Goal: Information Seeking & Learning: Find specific fact

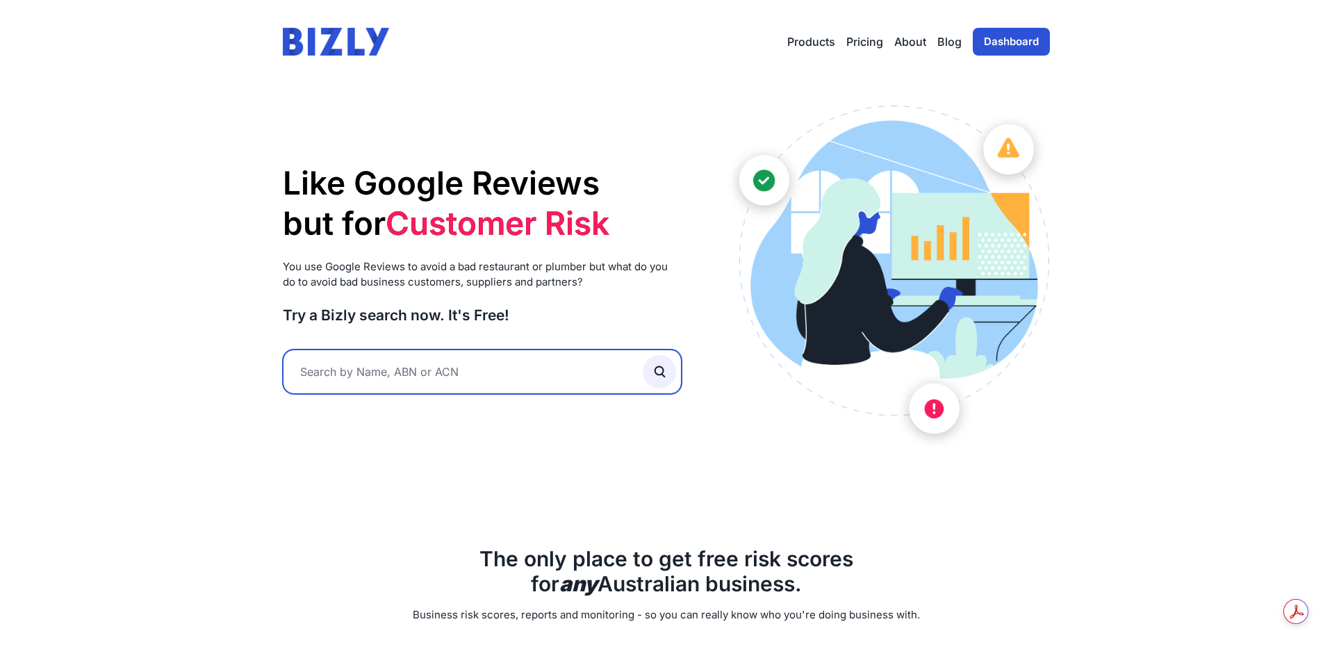
click at [492, 365] on input "text" at bounding box center [482, 371] width 399 height 44
paste input "Acme Build Co Pty Ltd"
type input "Acme Build Co Pty Ltd"
click at [643, 355] on button "submit" at bounding box center [659, 371] width 33 height 33
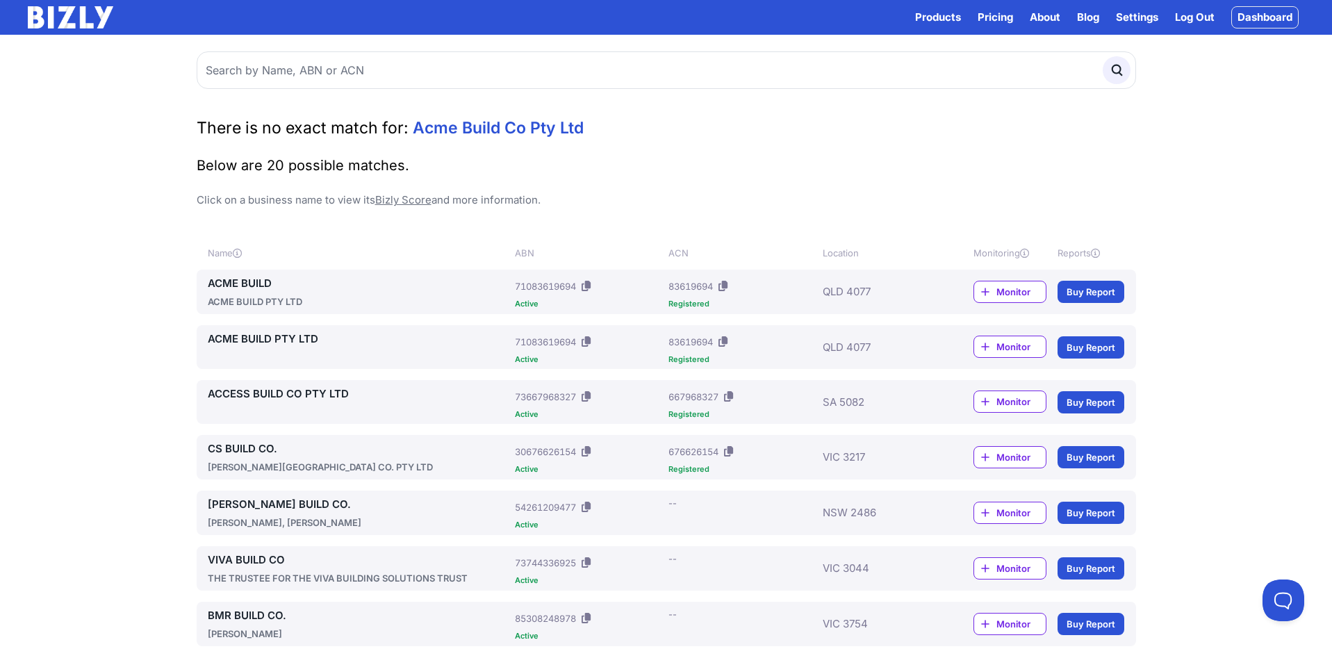
scroll to position [4, 0]
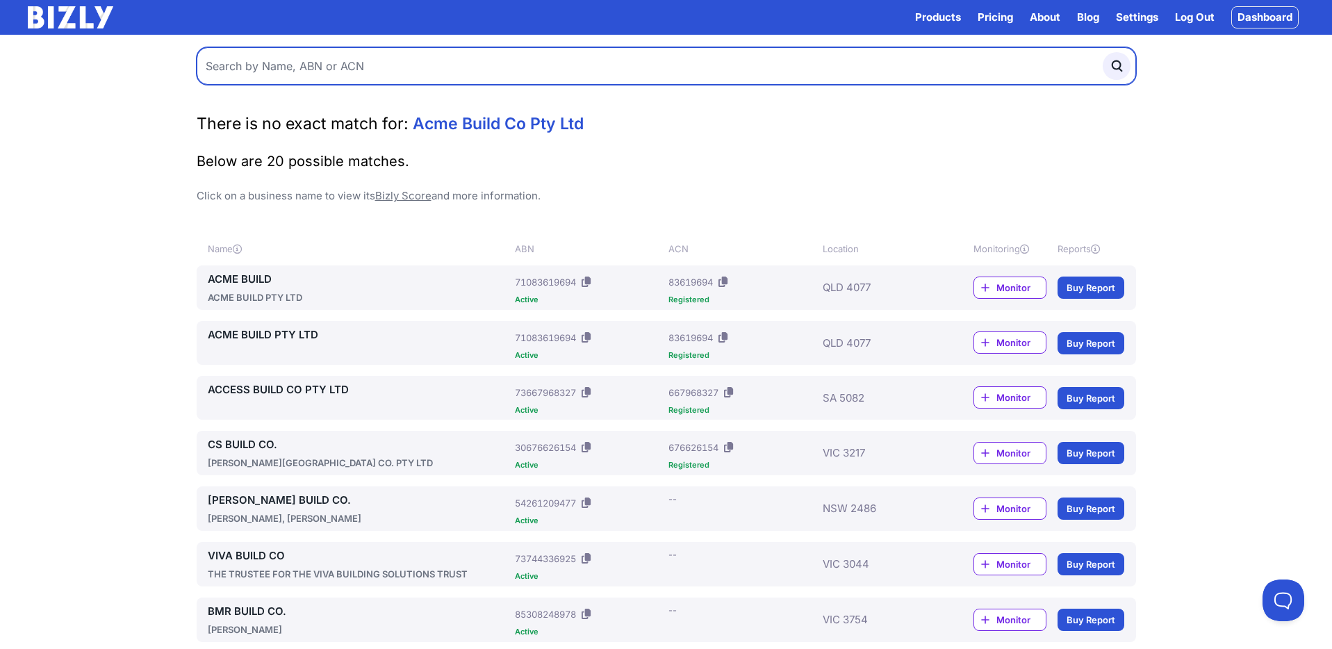
click at [464, 71] on input "text" at bounding box center [666, 66] width 939 height 38
type input "bills builders"
click at [1102, 52] on button "submit" at bounding box center [1116, 66] width 28 height 28
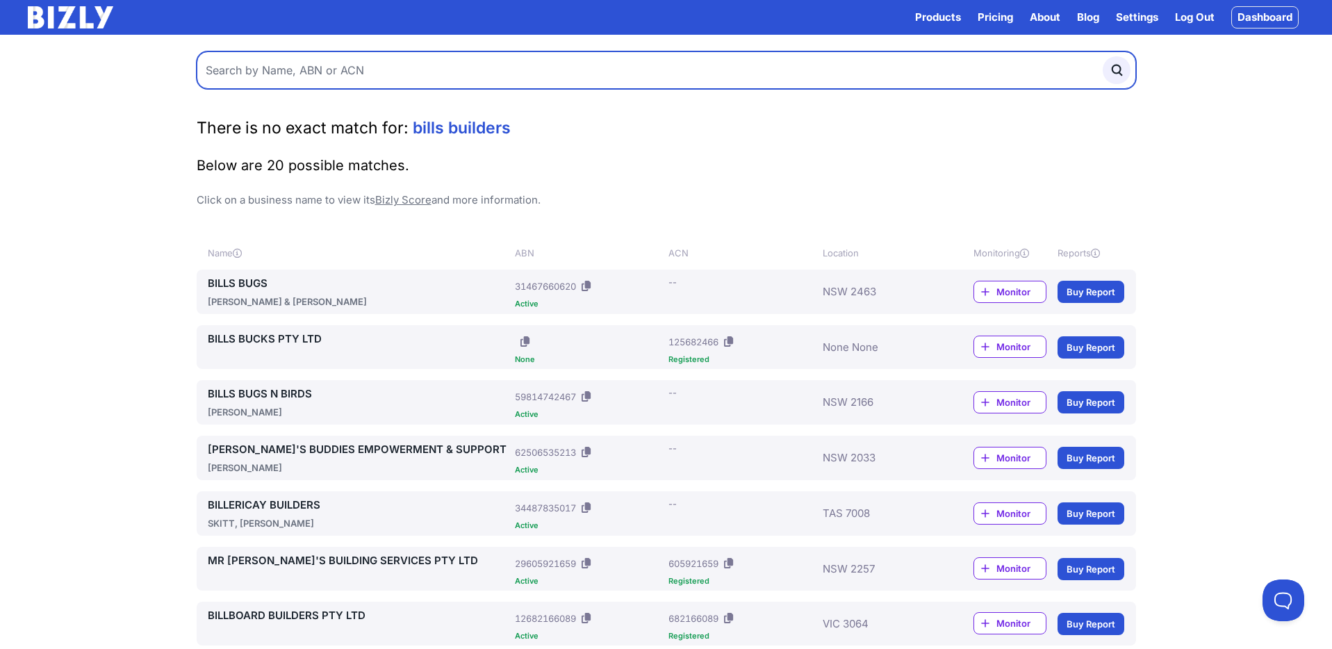
click at [322, 75] on input "text" at bounding box center [666, 70] width 939 height 38
type input "[PERSON_NAME]'s BUILders pty ltd"
click at [1102, 56] on button "submit" at bounding box center [1116, 70] width 28 height 28
click at [384, 58] on input "text" at bounding box center [666, 70] width 939 height 38
type input "Bob's Builders"
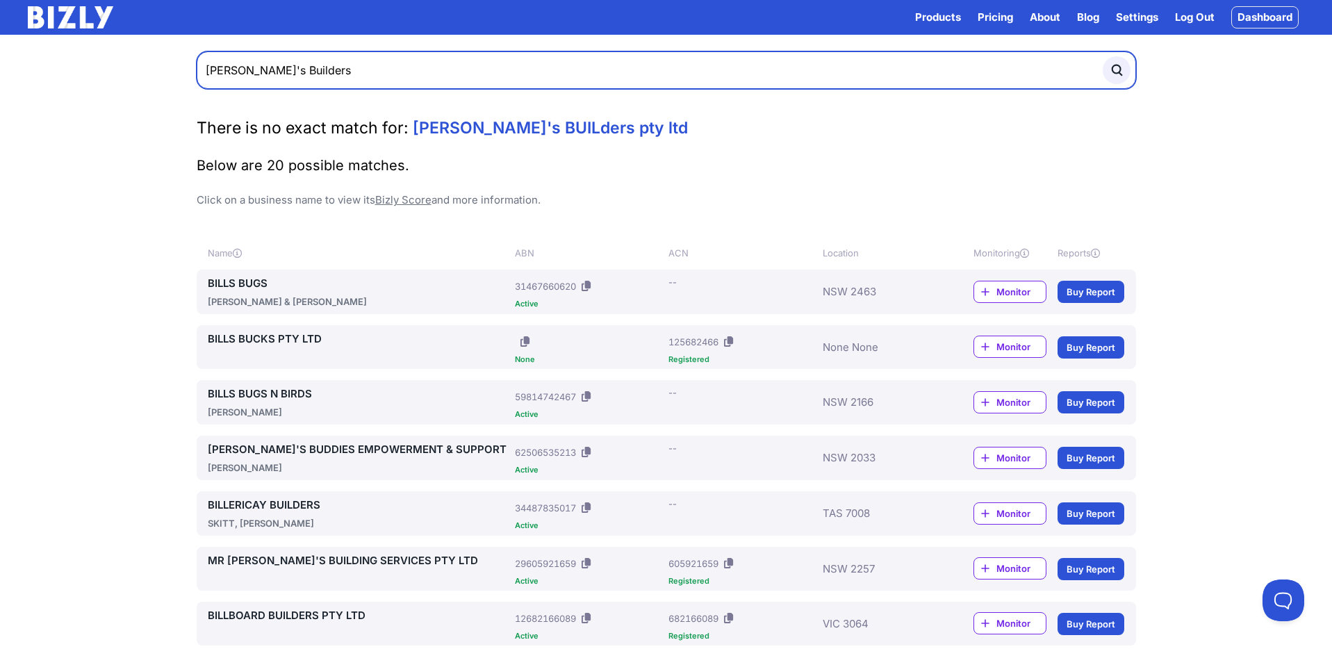
click at [1102, 56] on button "submit" at bounding box center [1116, 70] width 28 height 28
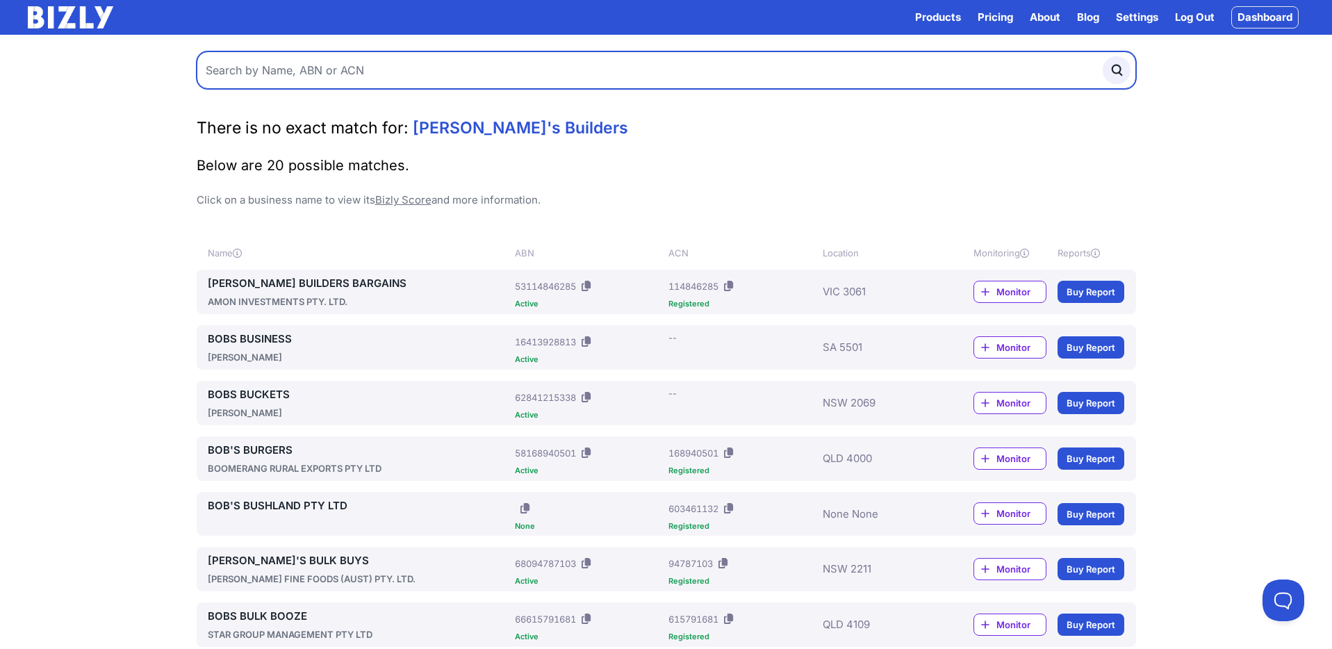
click at [286, 70] on input "text" at bounding box center [666, 70] width 939 height 38
type input "[PERSON_NAME]'s Builders"
click at [1102, 56] on button "submit" at bounding box center [1116, 70] width 28 height 28
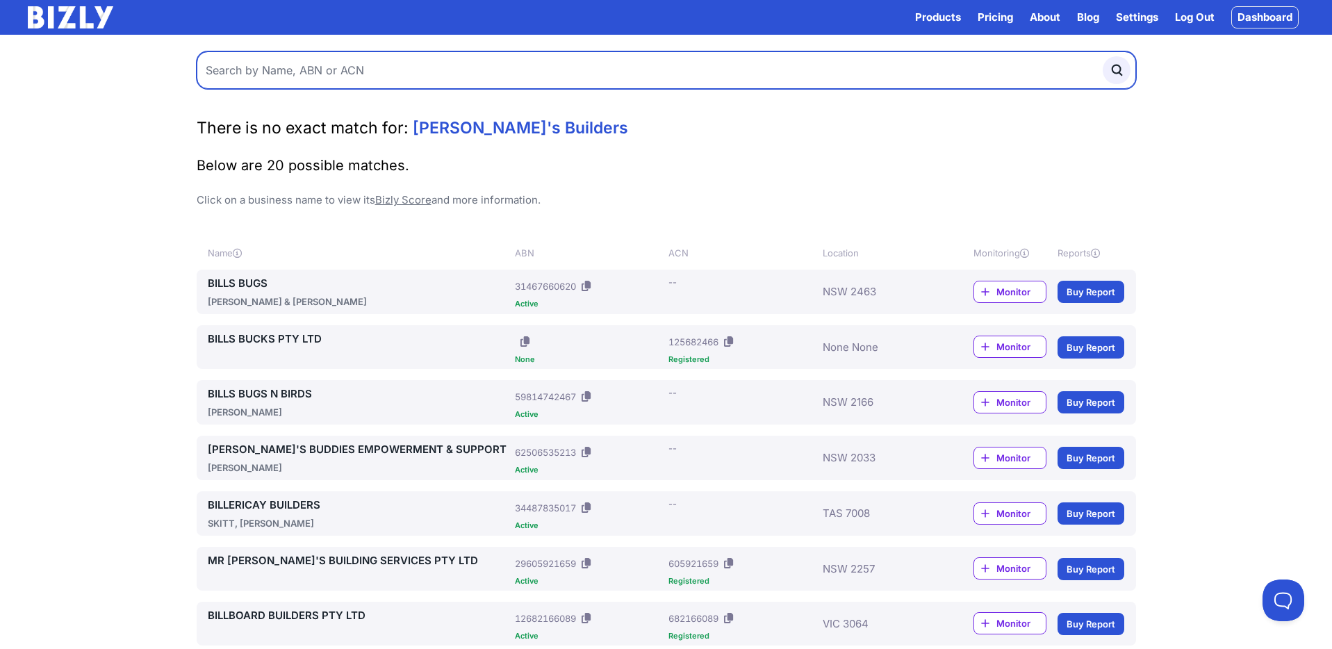
click at [481, 77] on input "text" at bounding box center [666, 70] width 939 height 38
paste input "Bill and Co Family Trust"
type input "Bill and Co Family Trust"
click at [1102, 56] on button "submit" at bounding box center [1116, 70] width 28 height 28
